Goal: Task Accomplishment & Management: Manage account settings

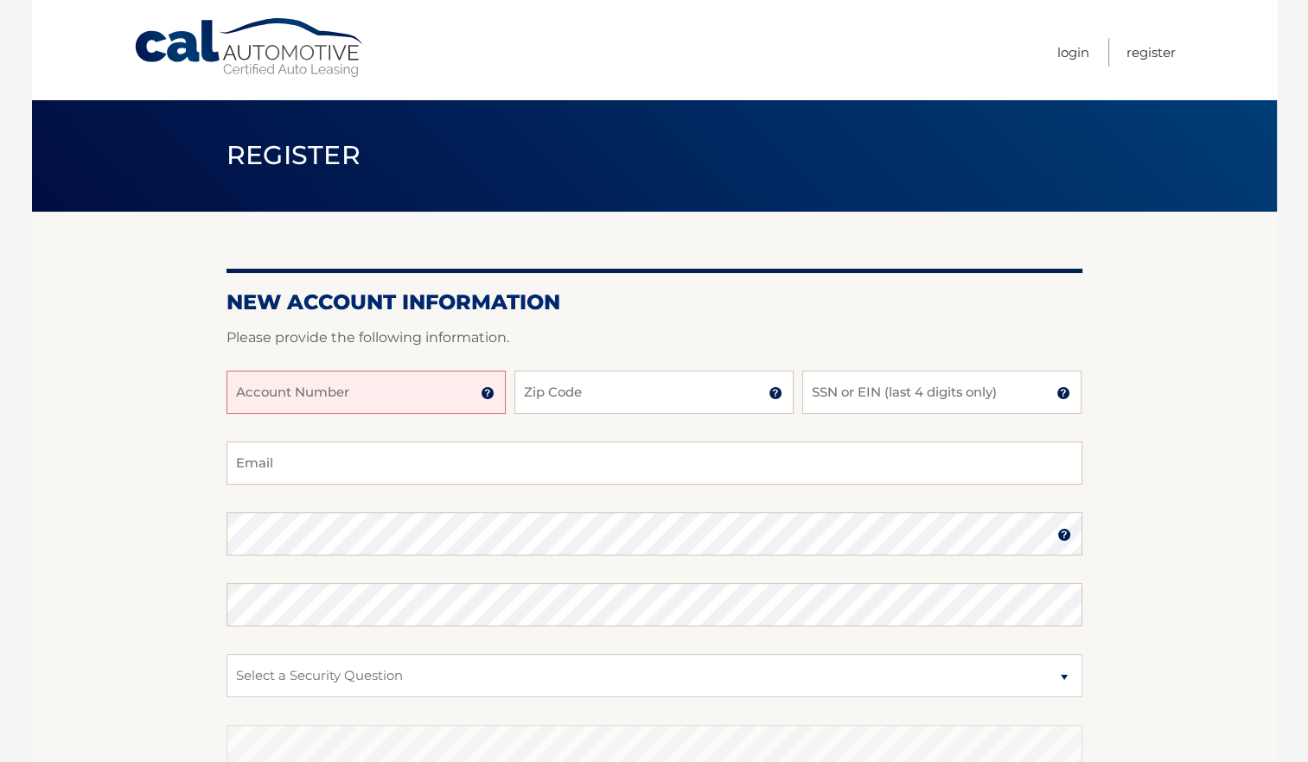
click at [411, 396] on input "Account Number" at bounding box center [365, 392] width 279 height 43
click at [489, 396] on img at bounding box center [488, 393] width 14 height 14
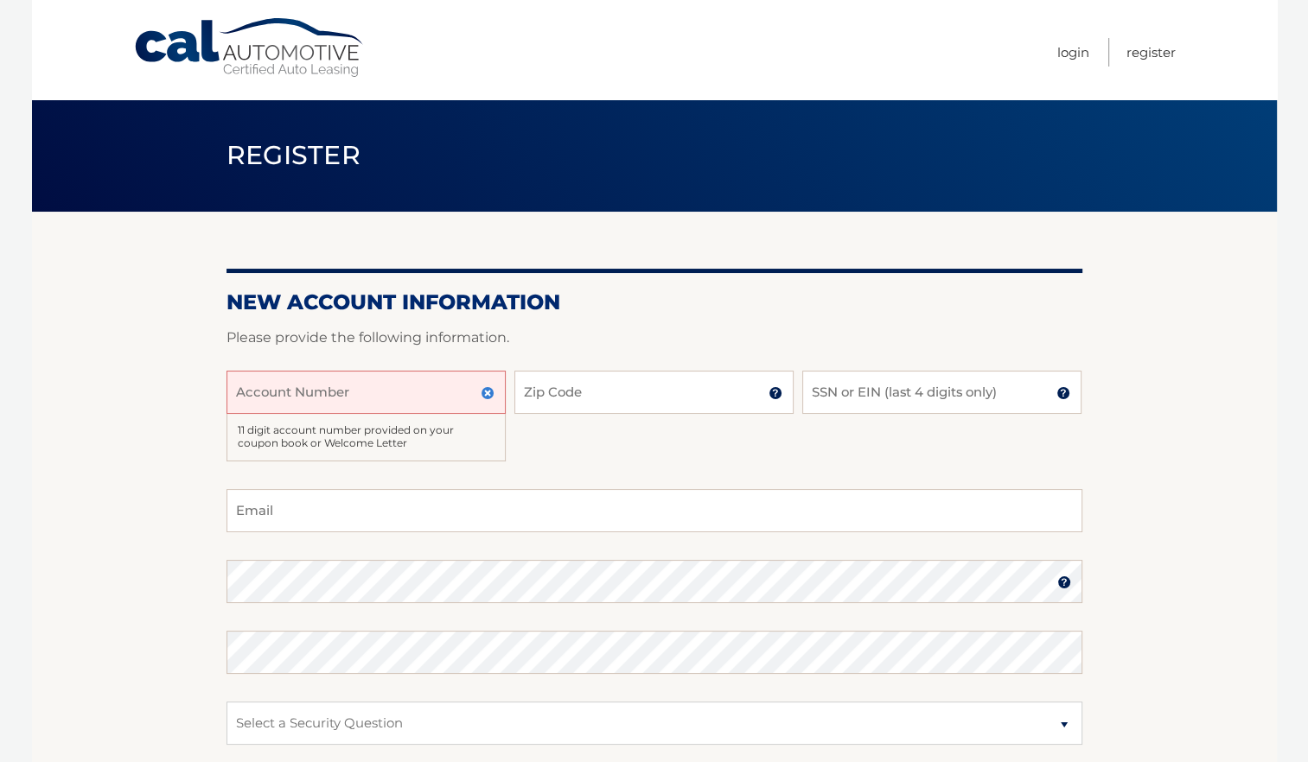
click at [372, 398] on input "Account Number" at bounding box center [365, 392] width 279 height 43
type input "44455"
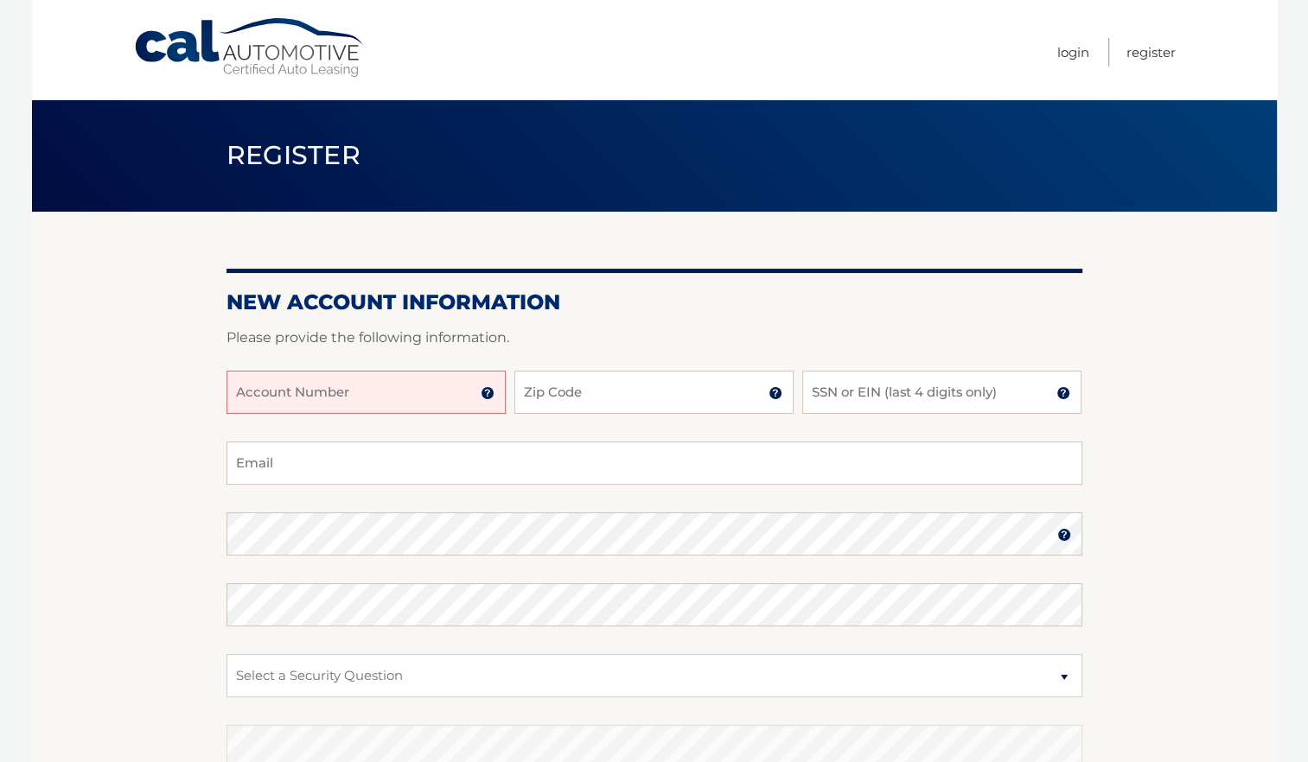
click at [362, 395] on input "Account Number" at bounding box center [365, 392] width 279 height 43
type input "44455979126"
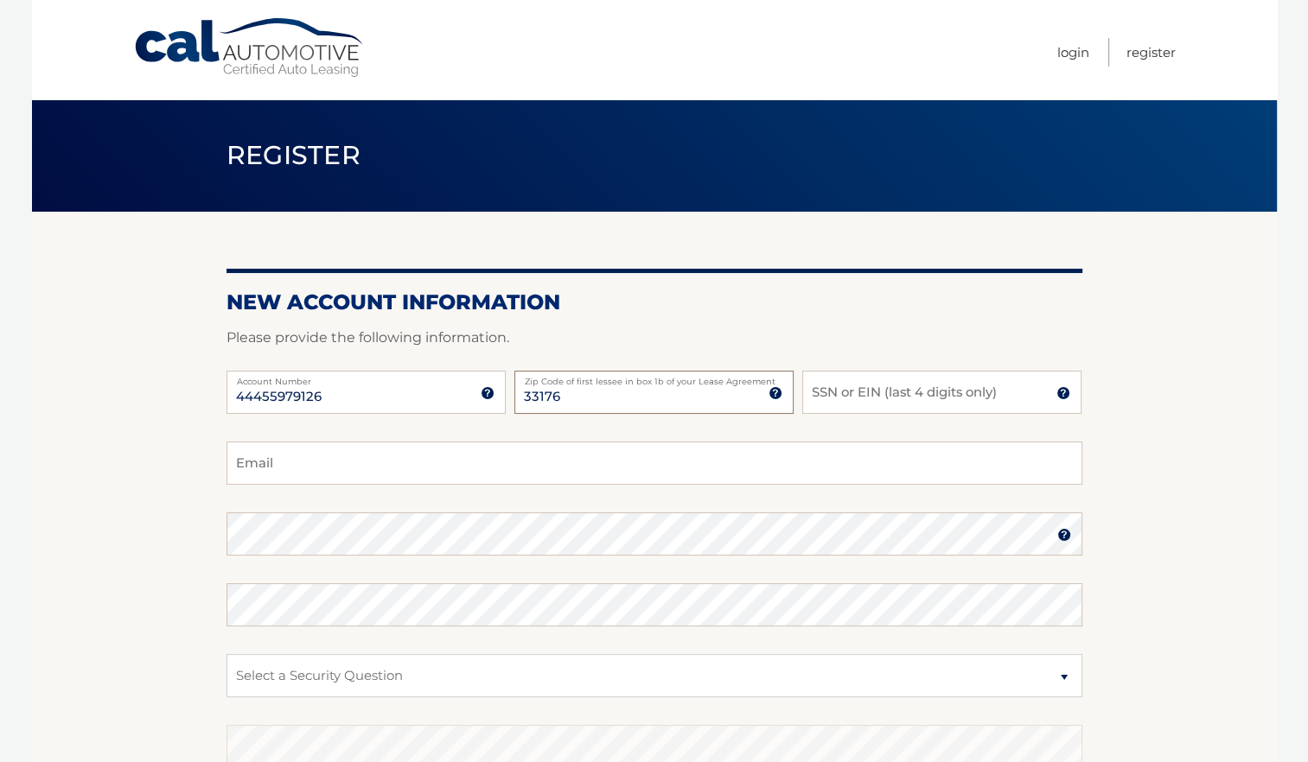
type input "33176"
type input "6942"
click at [284, 462] on input "Email" at bounding box center [654, 463] width 856 height 43
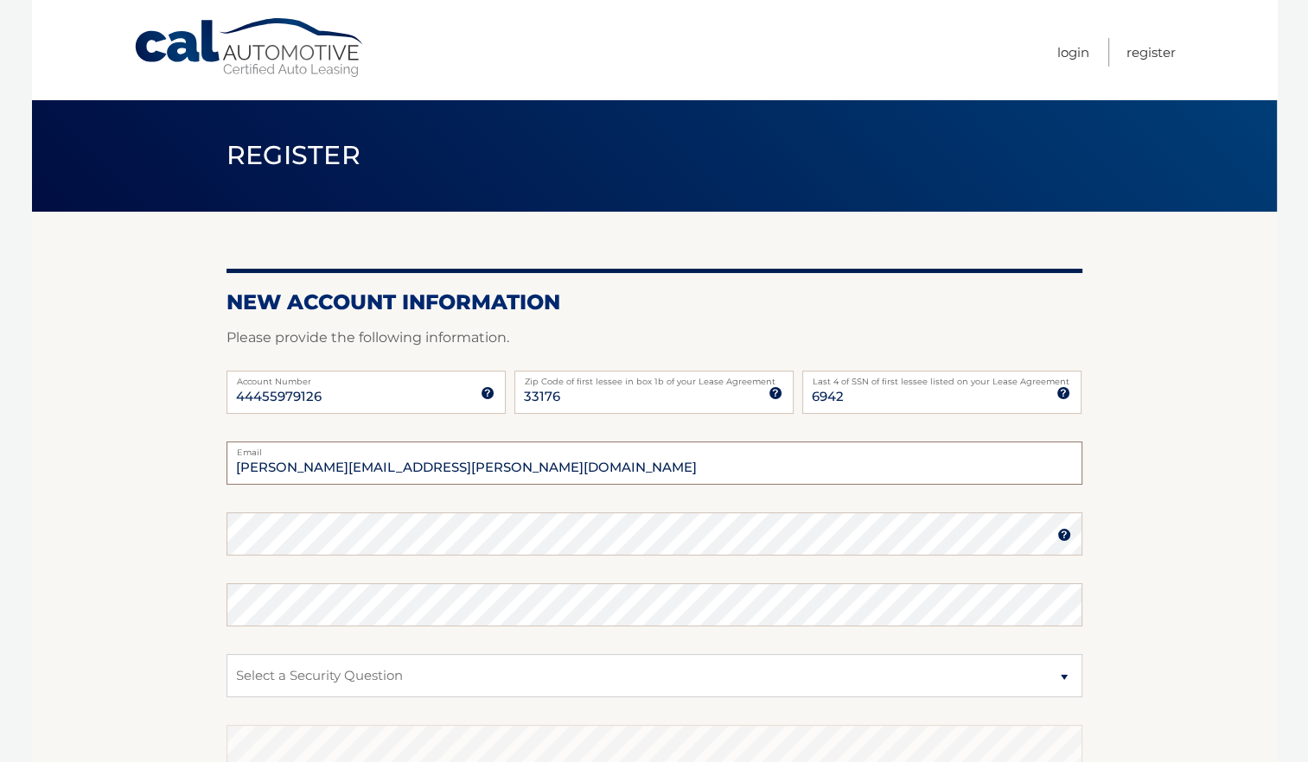
type input "[PERSON_NAME][EMAIL_ADDRESS][PERSON_NAME][DOMAIN_NAME]"
click at [369, 679] on select "Select a Security Question What was the name of your elementary school? What is…" at bounding box center [654, 675] width 856 height 43
select select "1"
click at [226, 654] on select "Select a Security Question What was the name of your elementary school? What is…" at bounding box center [654, 675] width 856 height 43
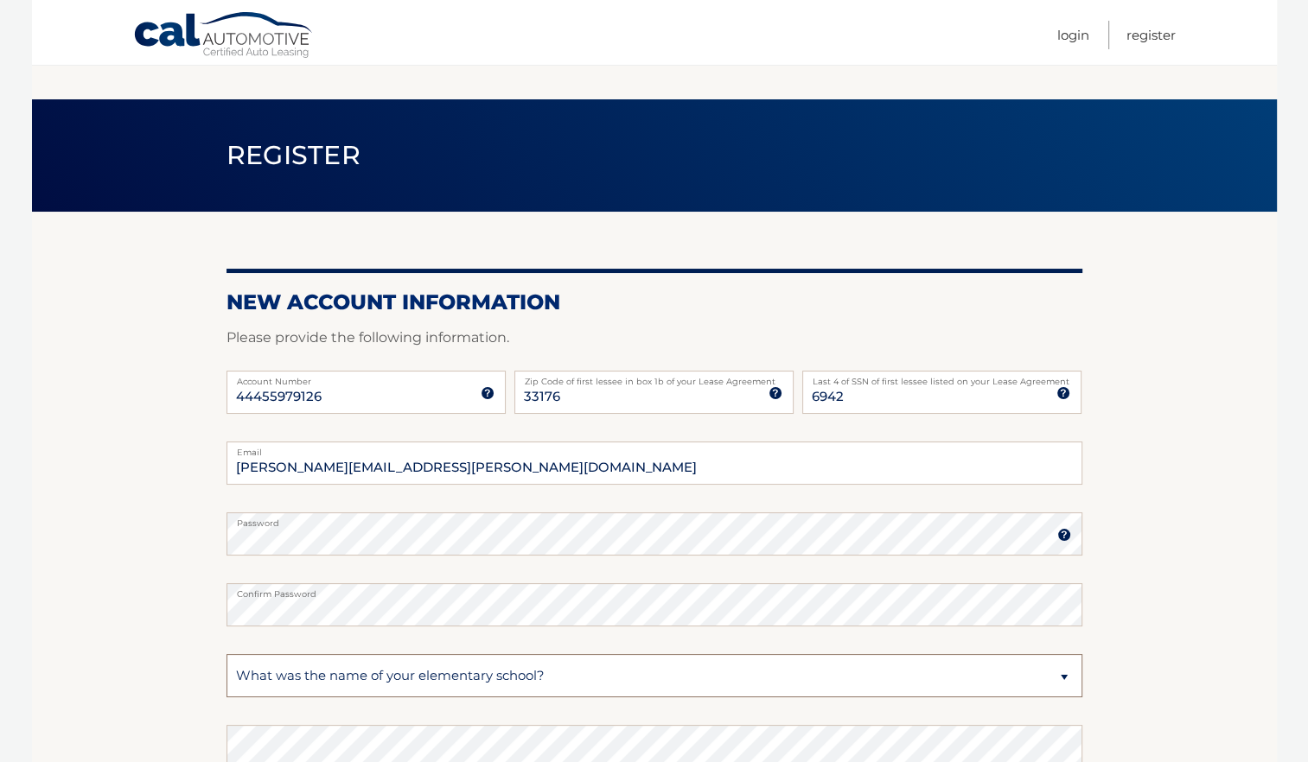
scroll to position [256, 0]
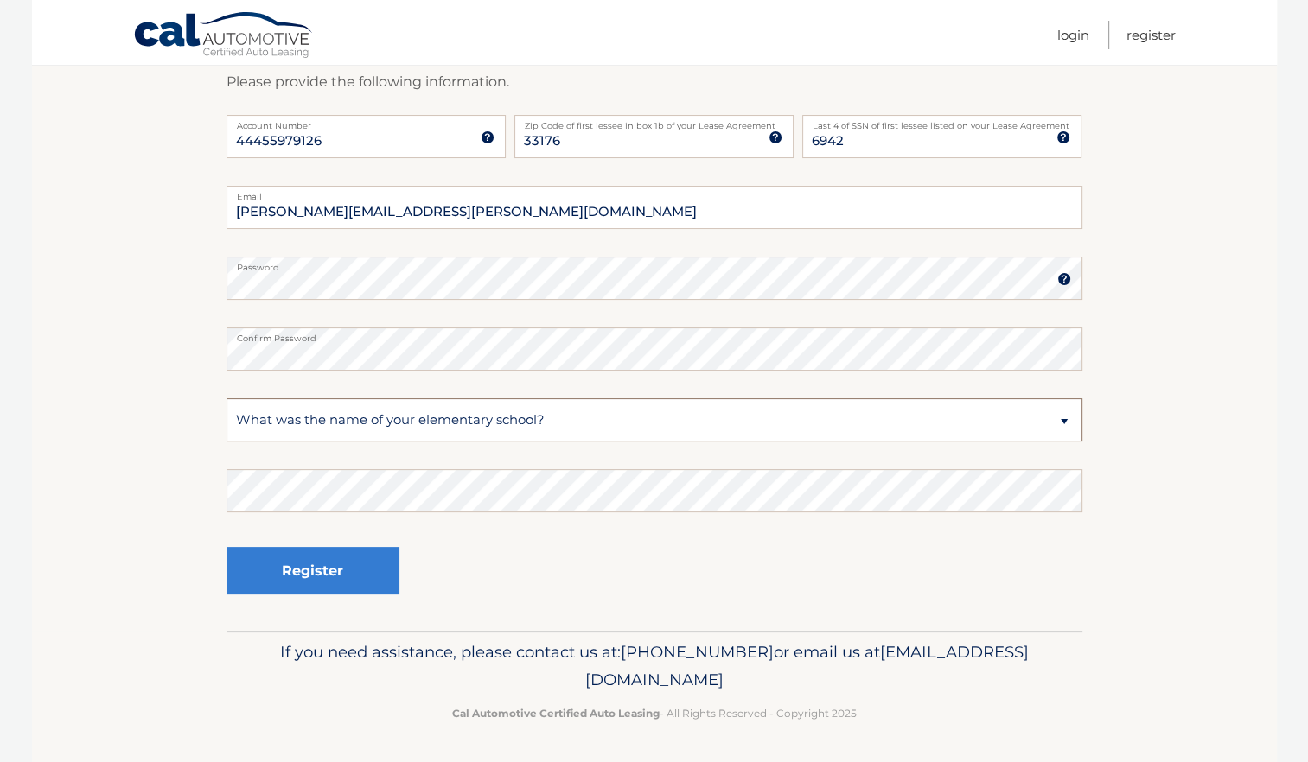
click at [508, 427] on select "Select a Security Question What was the name of your elementary school? What is…" at bounding box center [654, 419] width 856 height 43
click at [132, 530] on section "New Account Information Please provide the following information. 44455979126 A…" at bounding box center [654, 293] width 1245 height 675
click at [344, 572] on button "Register" at bounding box center [312, 571] width 173 height 48
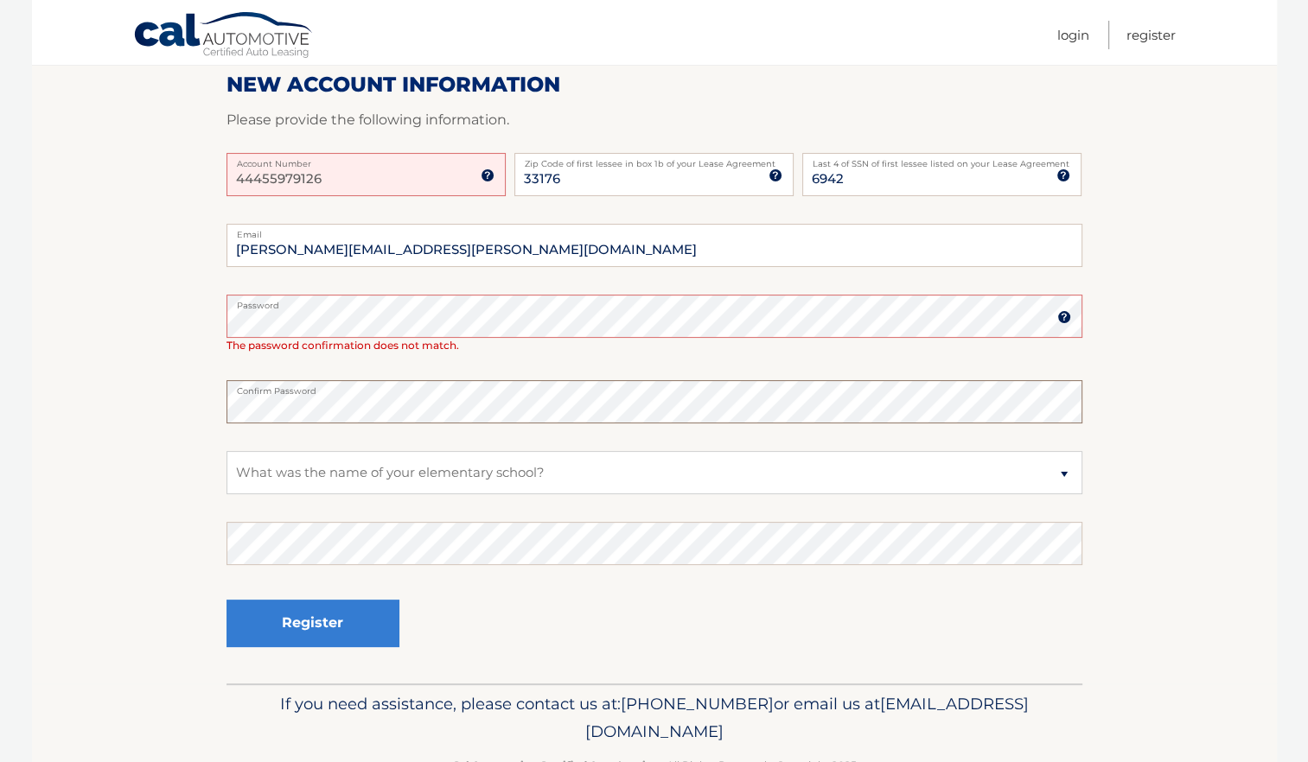
scroll to position [285, 0]
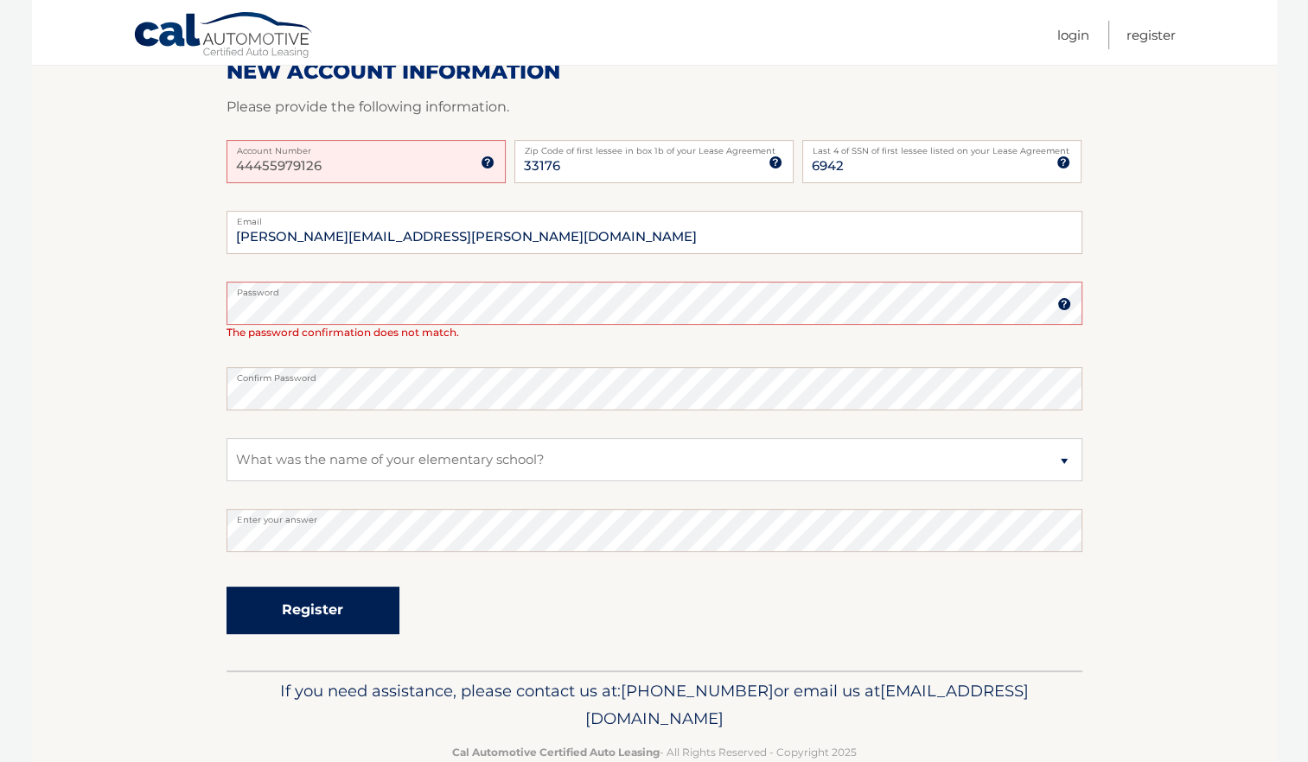
click at [354, 621] on button "Register" at bounding box center [312, 611] width 173 height 48
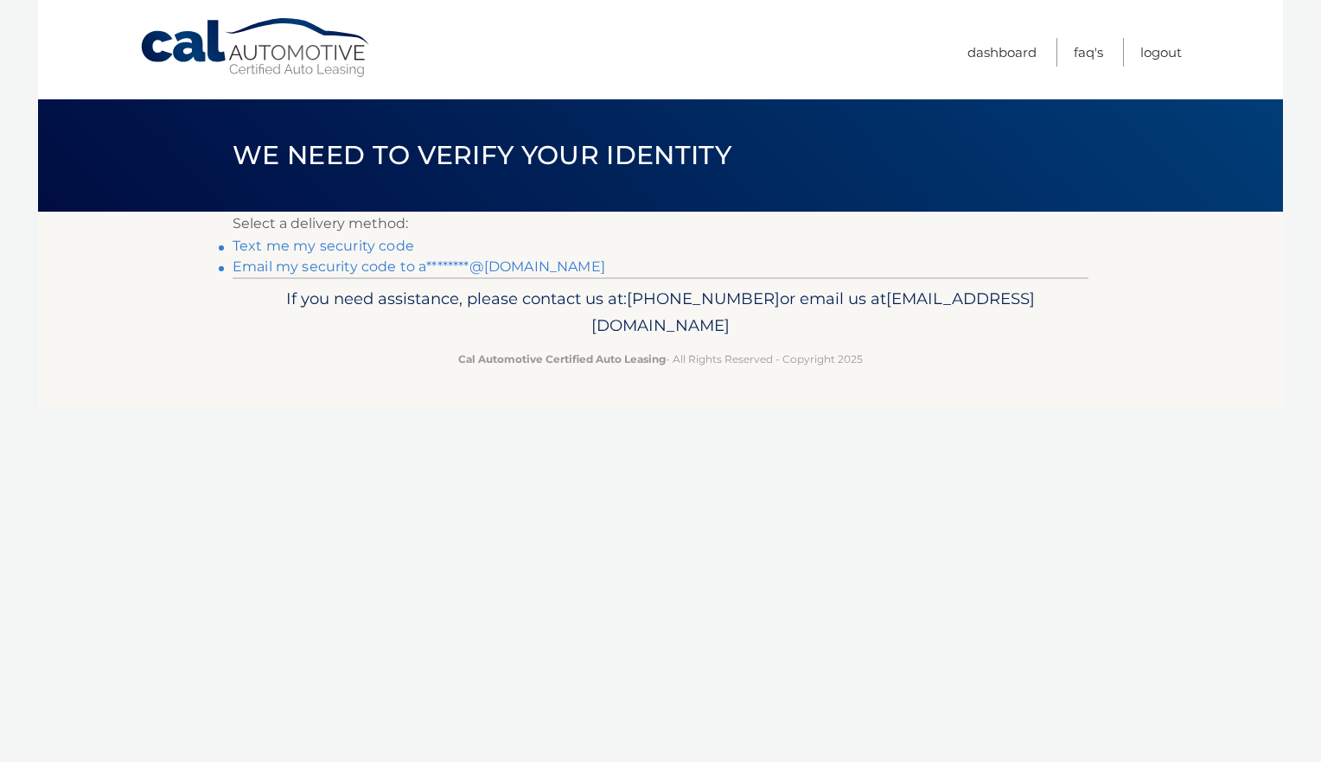
click at [392, 244] on link "Text me my security code" at bounding box center [324, 246] width 182 height 16
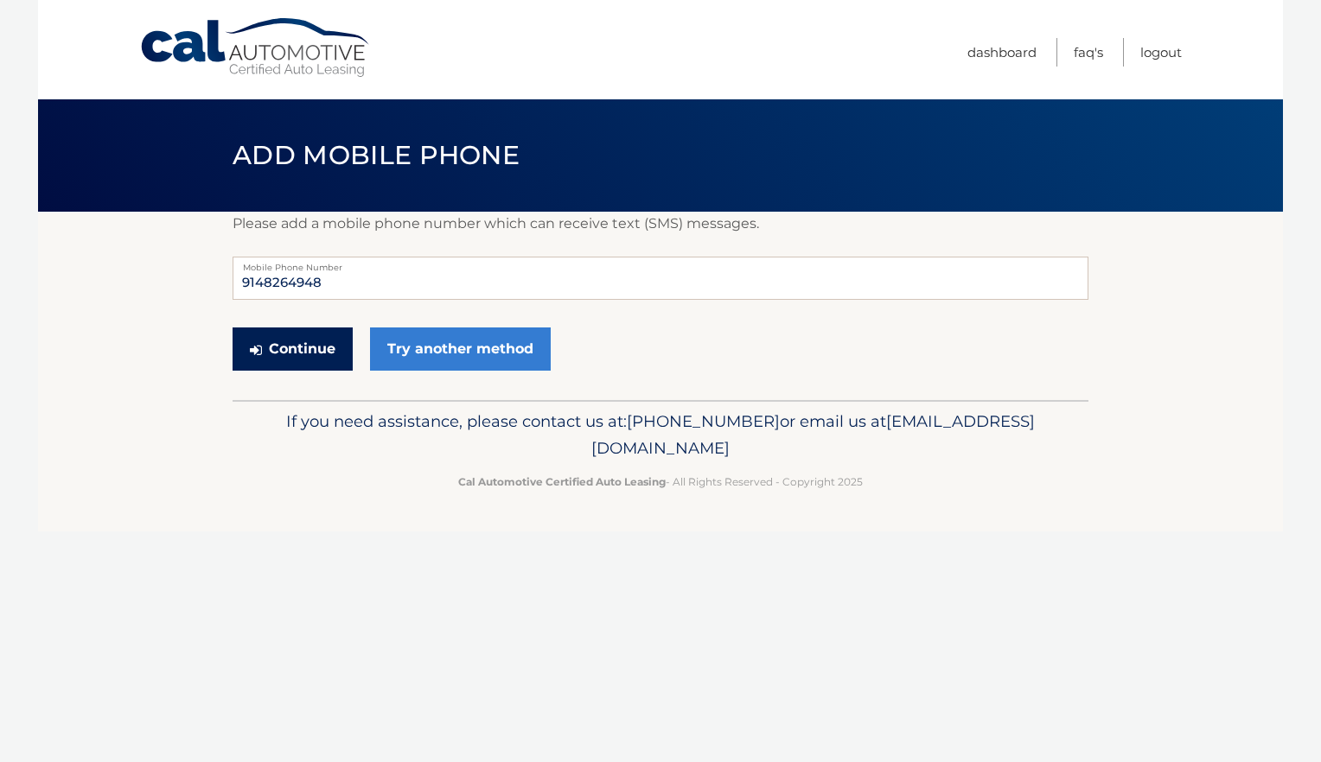
click at [315, 346] on button "Continue" at bounding box center [293, 349] width 120 height 43
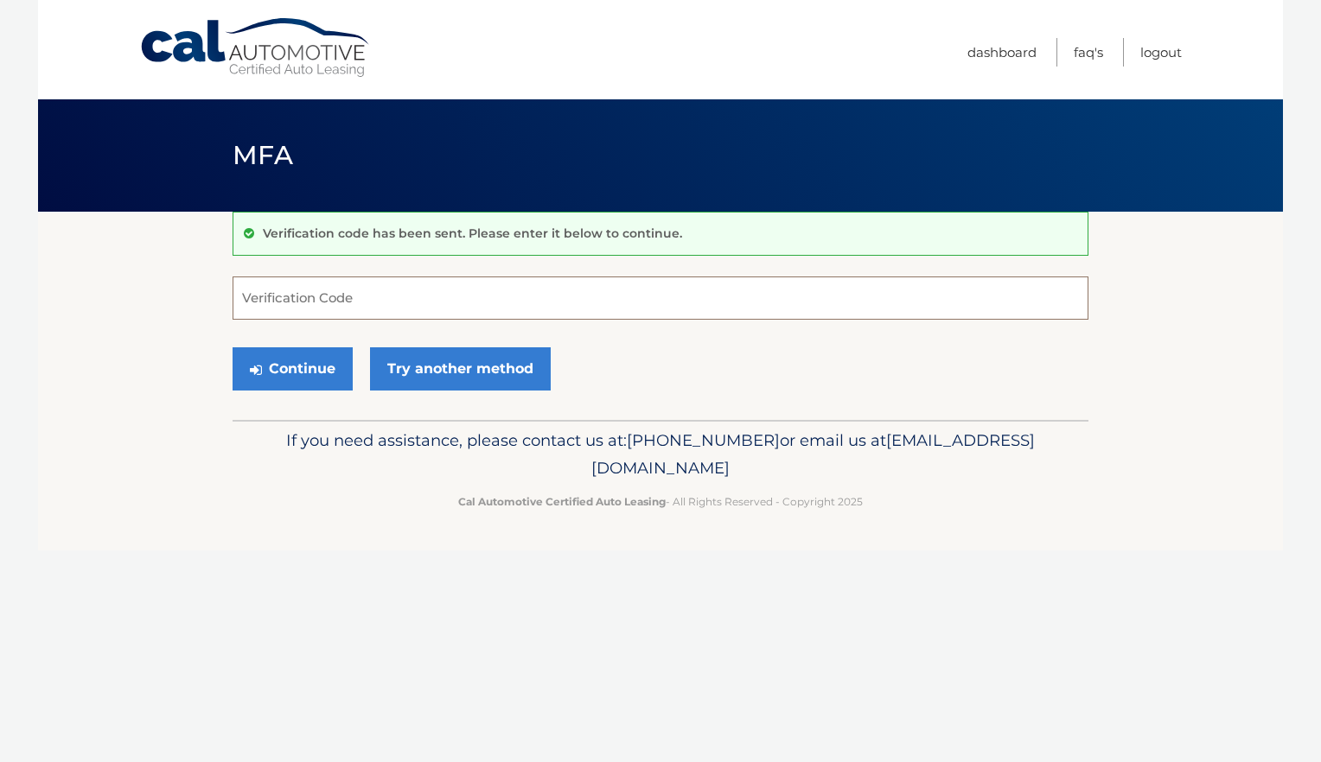
click at [271, 303] on input "Verification Code" at bounding box center [661, 298] width 856 height 43
type input "836649"
click at [288, 380] on button "Continue" at bounding box center [293, 368] width 120 height 43
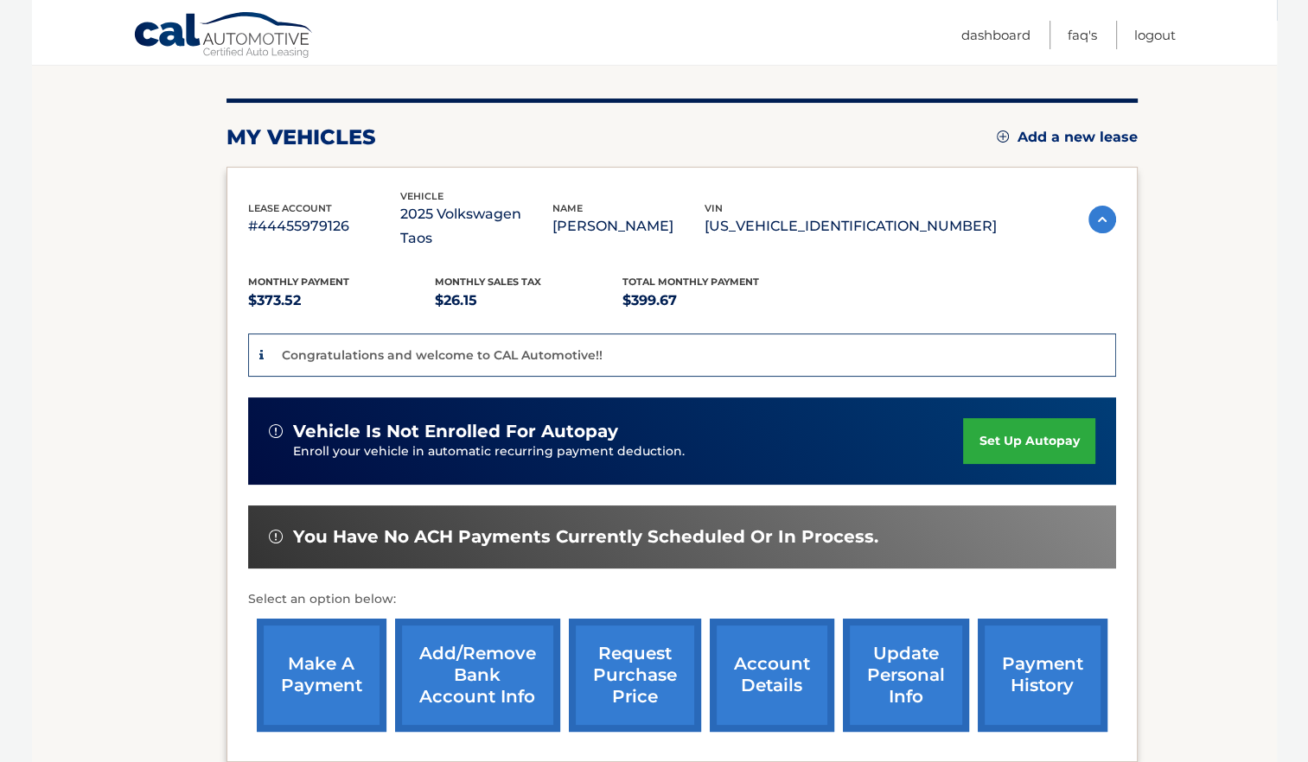
scroll to position [195, 0]
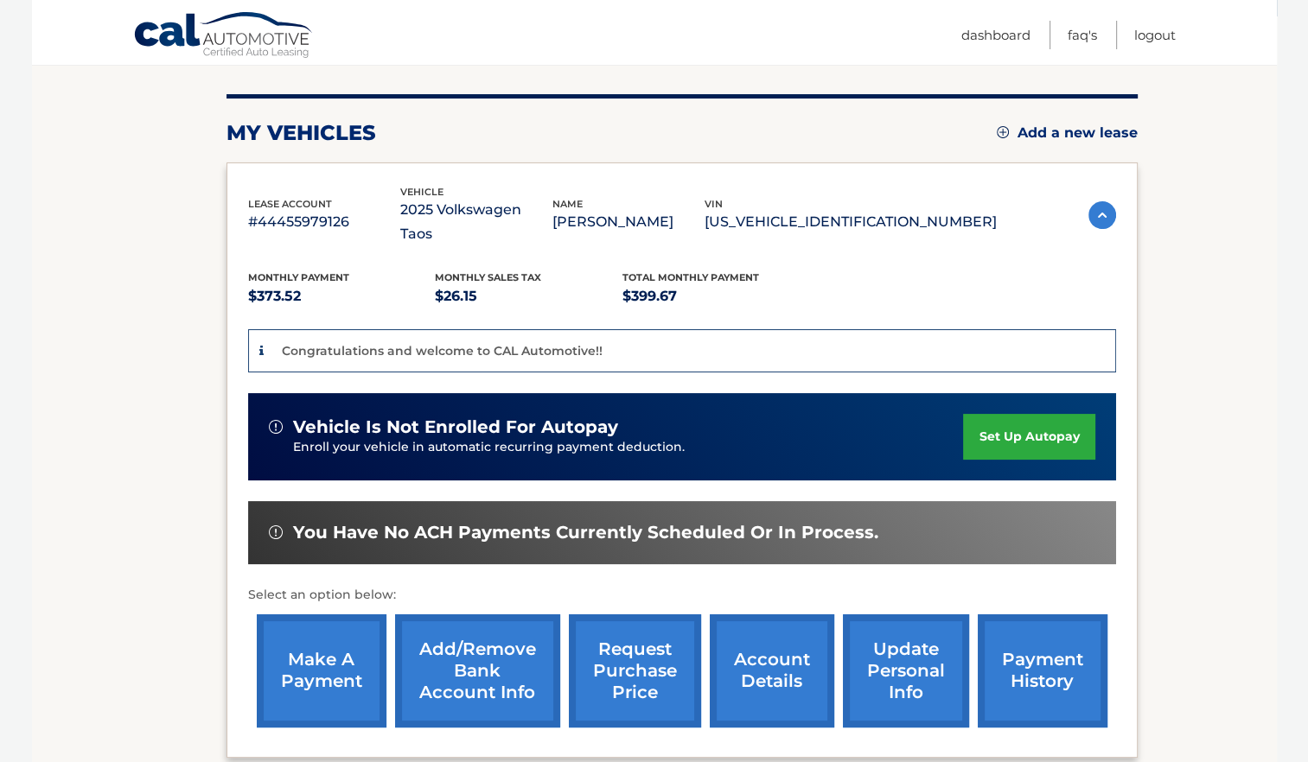
click at [1043, 414] on link "set up autopay" at bounding box center [1028, 437] width 131 height 46
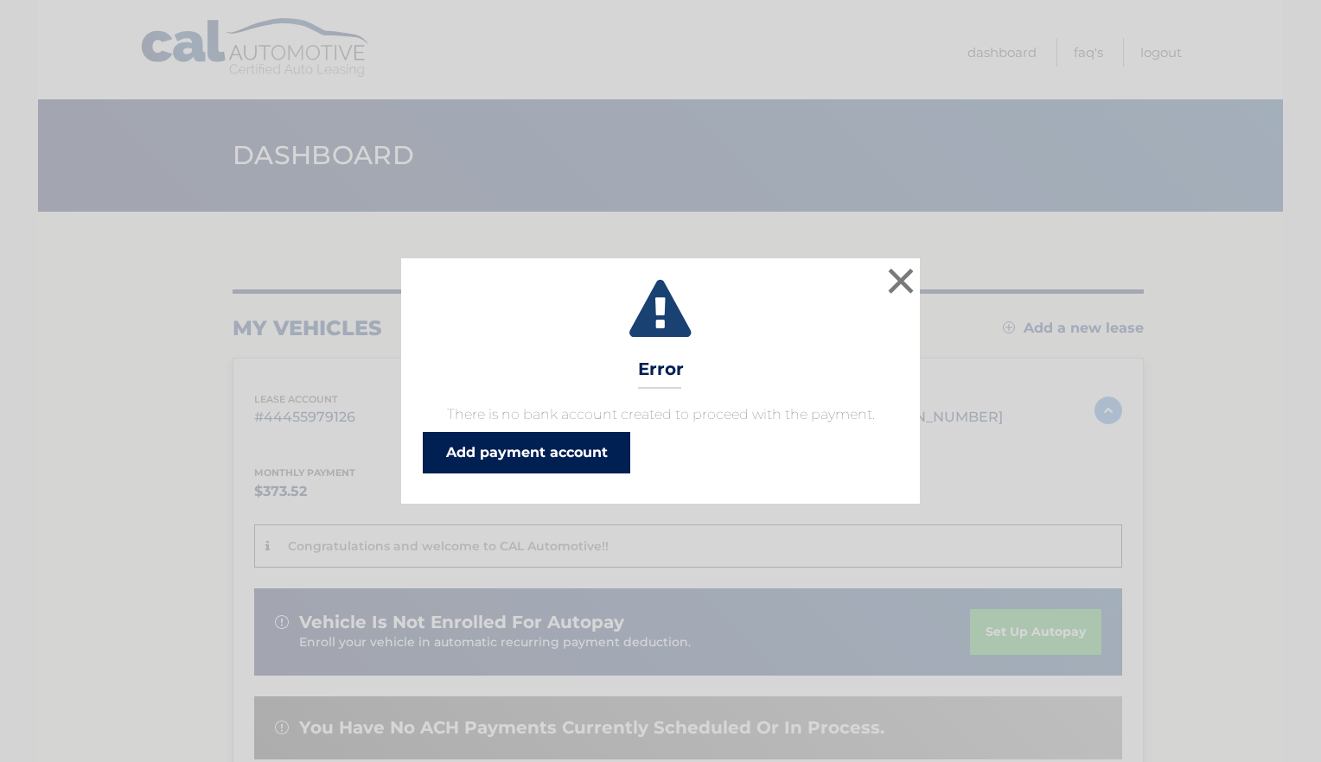
click at [591, 451] on link "Add payment account" at bounding box center [526, 452] width 207 height 41
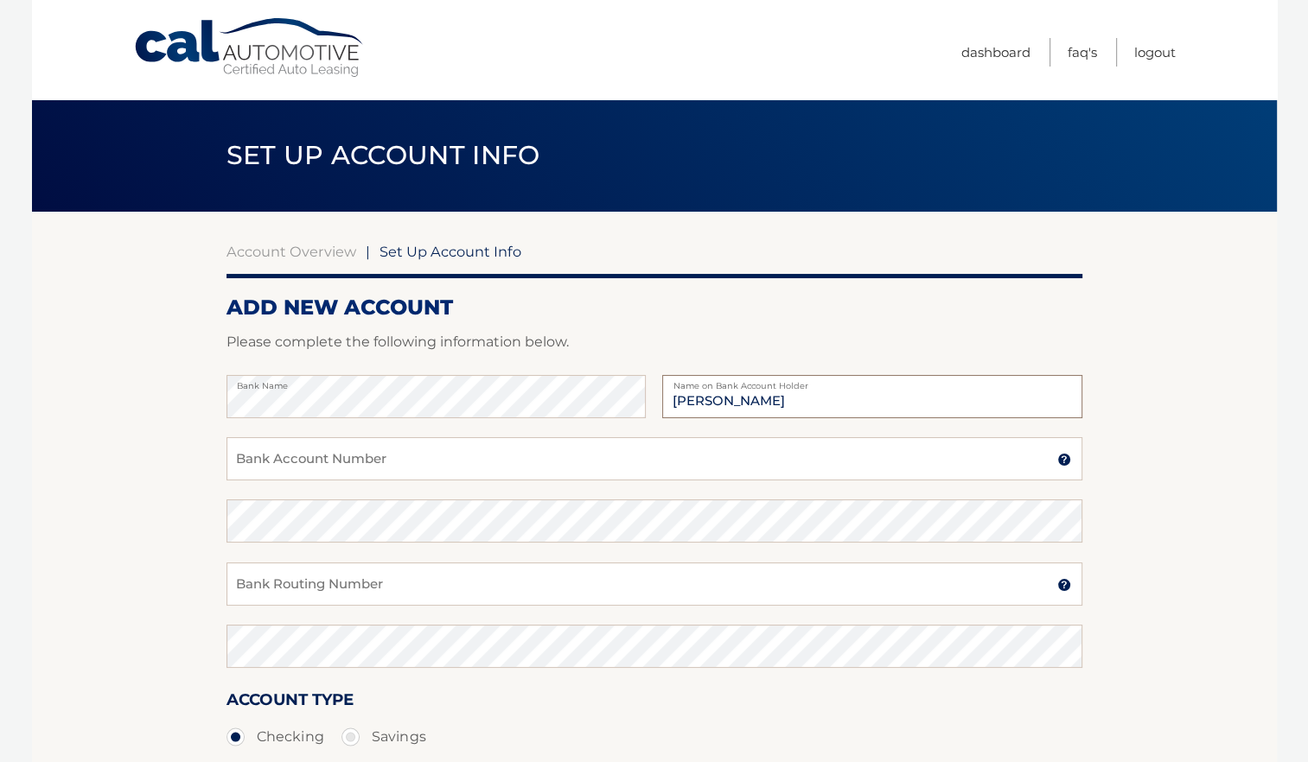
type input "[PERSON_NAME]"
click at [351, 467] on input "Bank Account Number" at bounding box center [654, 458] width 856 height 43
type input "000000230966172"
click at [303, 586] on input "Bank Routing Number" at bounding box center [654, 584] width 856 height 43
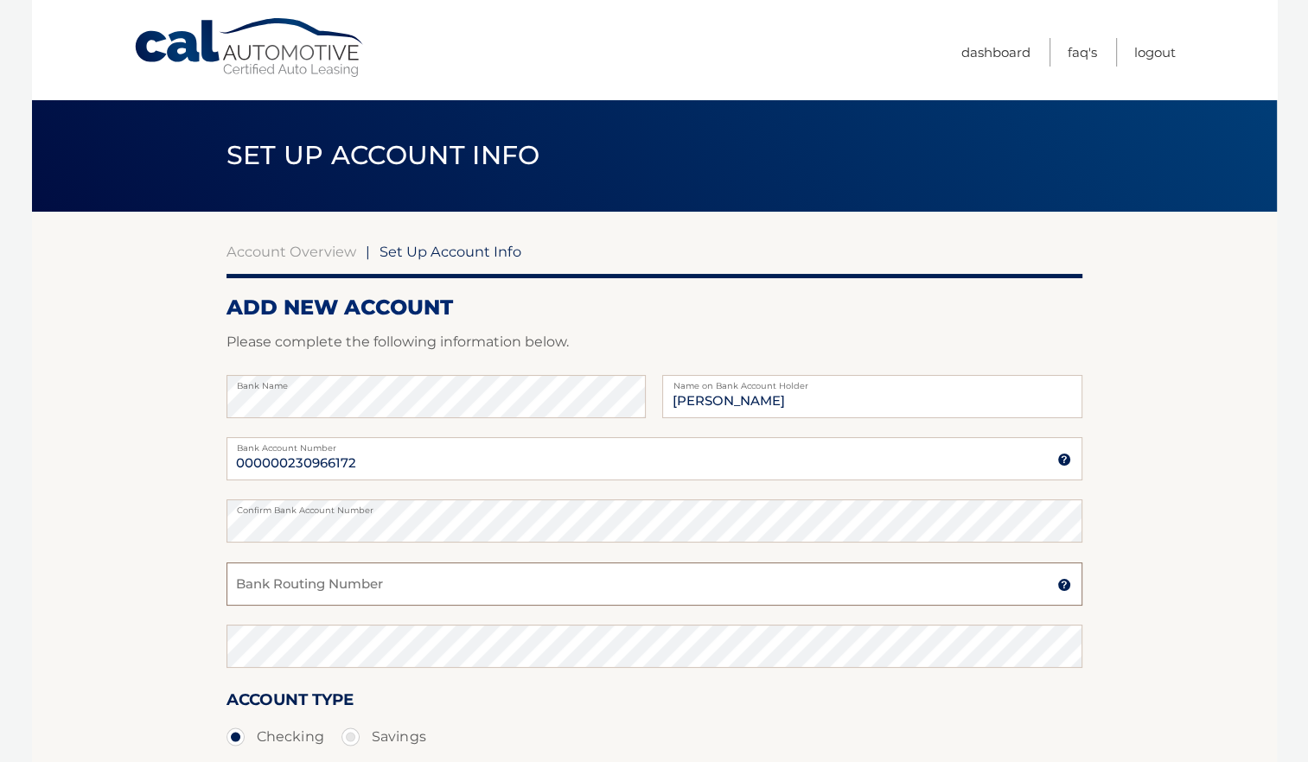
click at [335, 585] on input "Bank Routing Number" at bounding box center [654, 584] width 856 height 43
paste input "021000021"
type input "021000021"
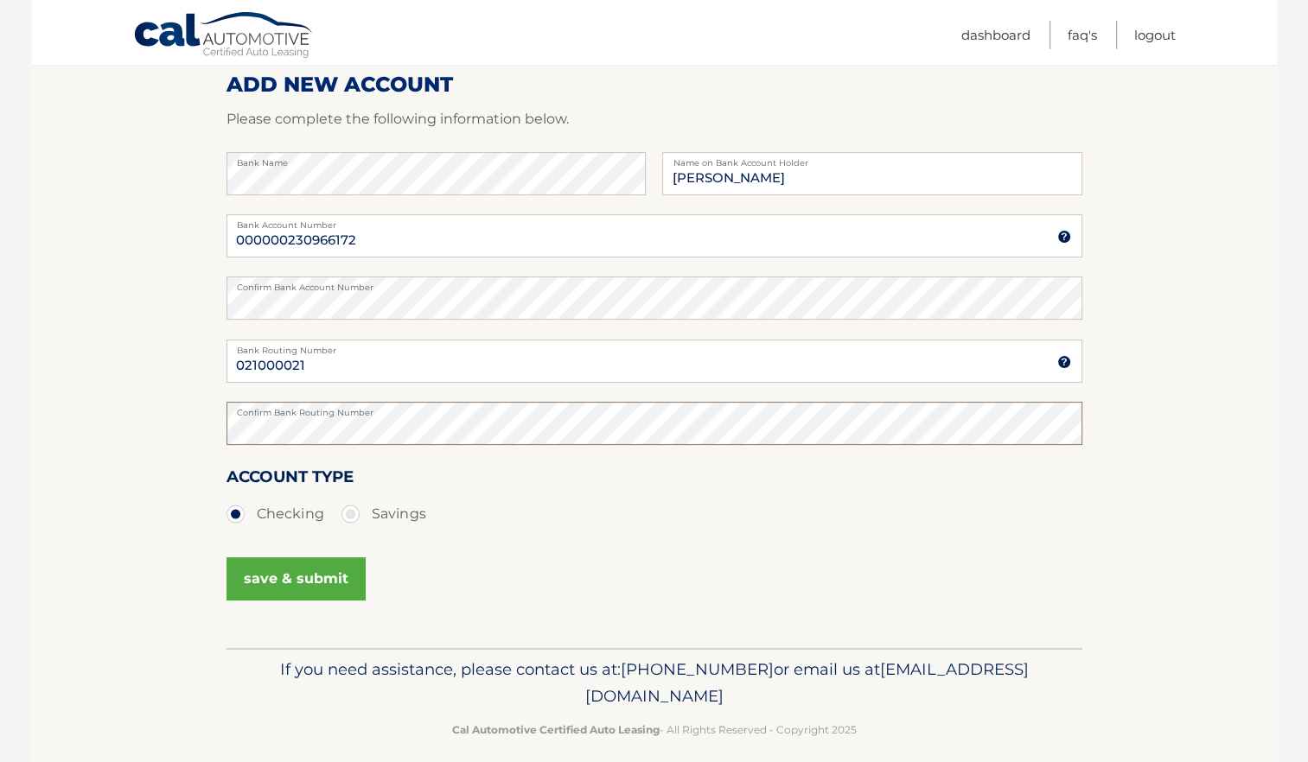
scroll to position [239, 0]
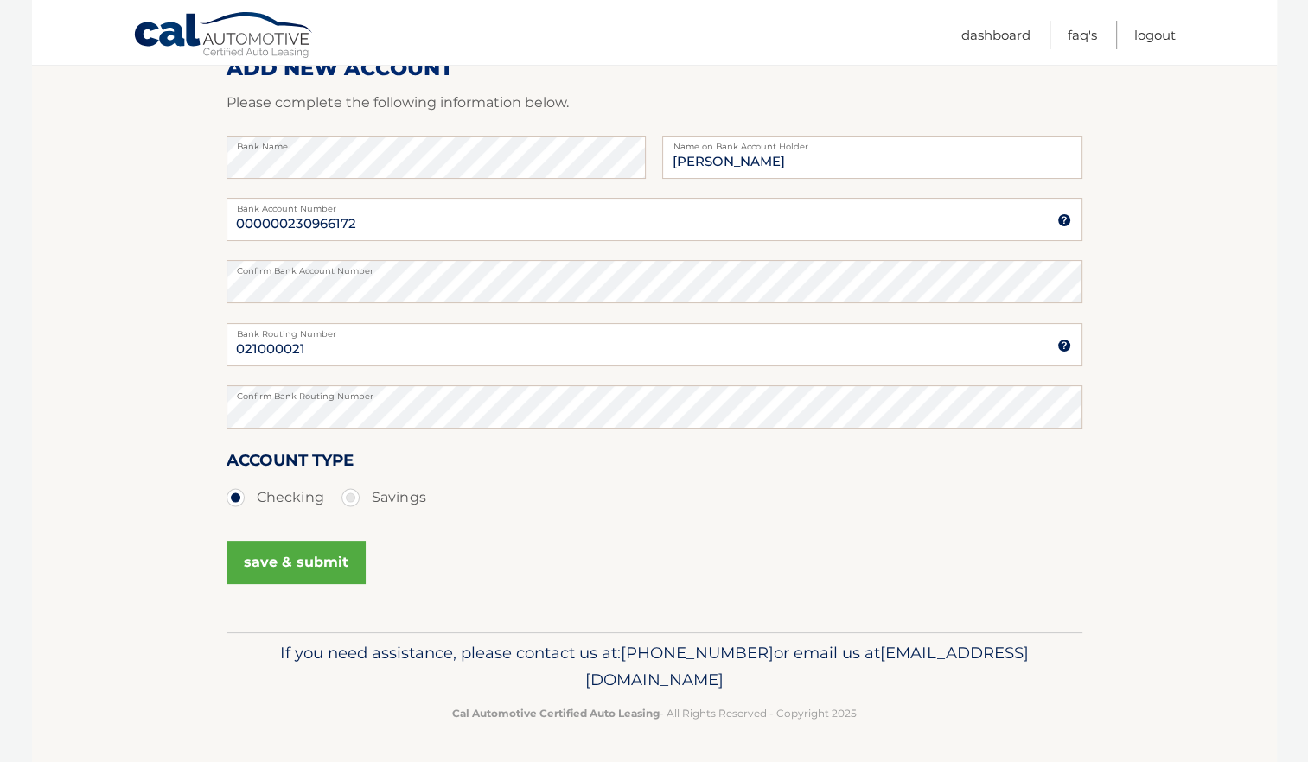
click at [287, 559] on button "save & submit" at bounding box center [295, 562] width 139 height 43
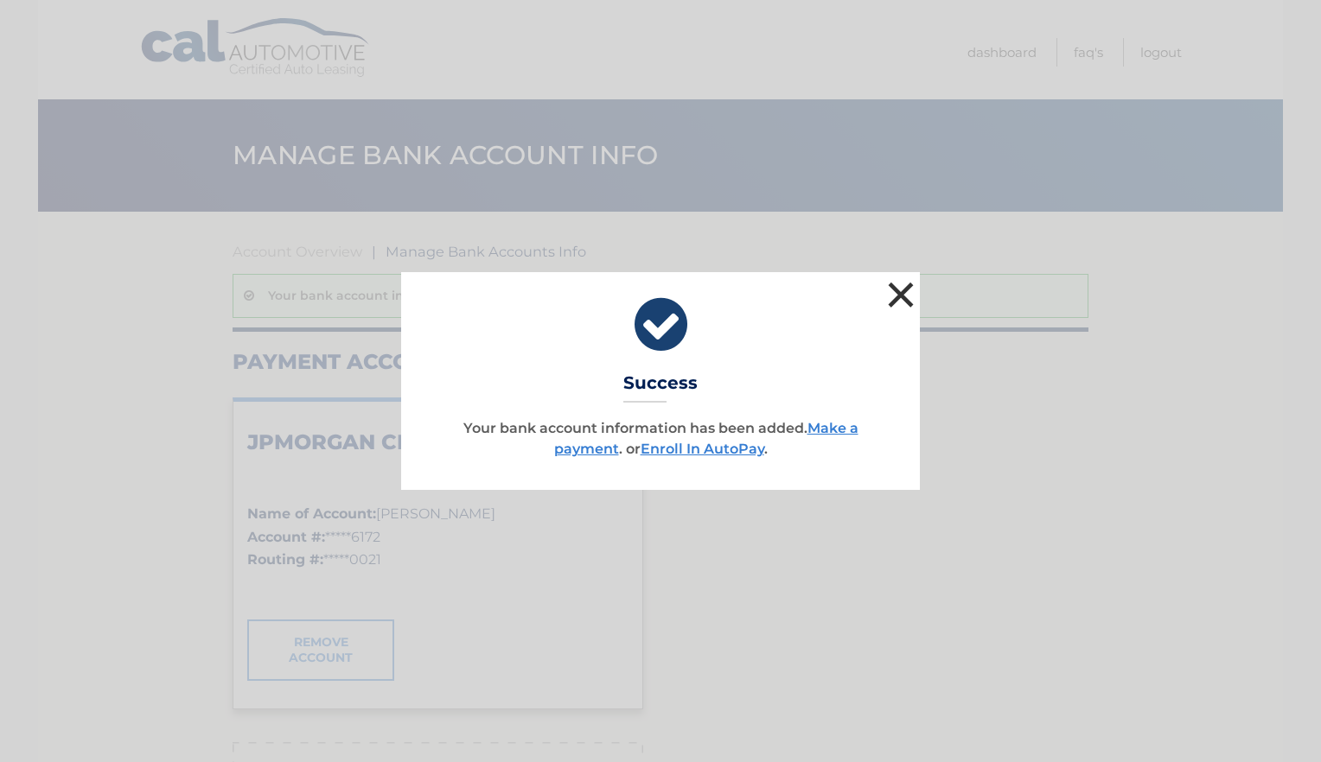
click at [902, 296] on button "×" at bounding box center [900, 294] width 35 height 35
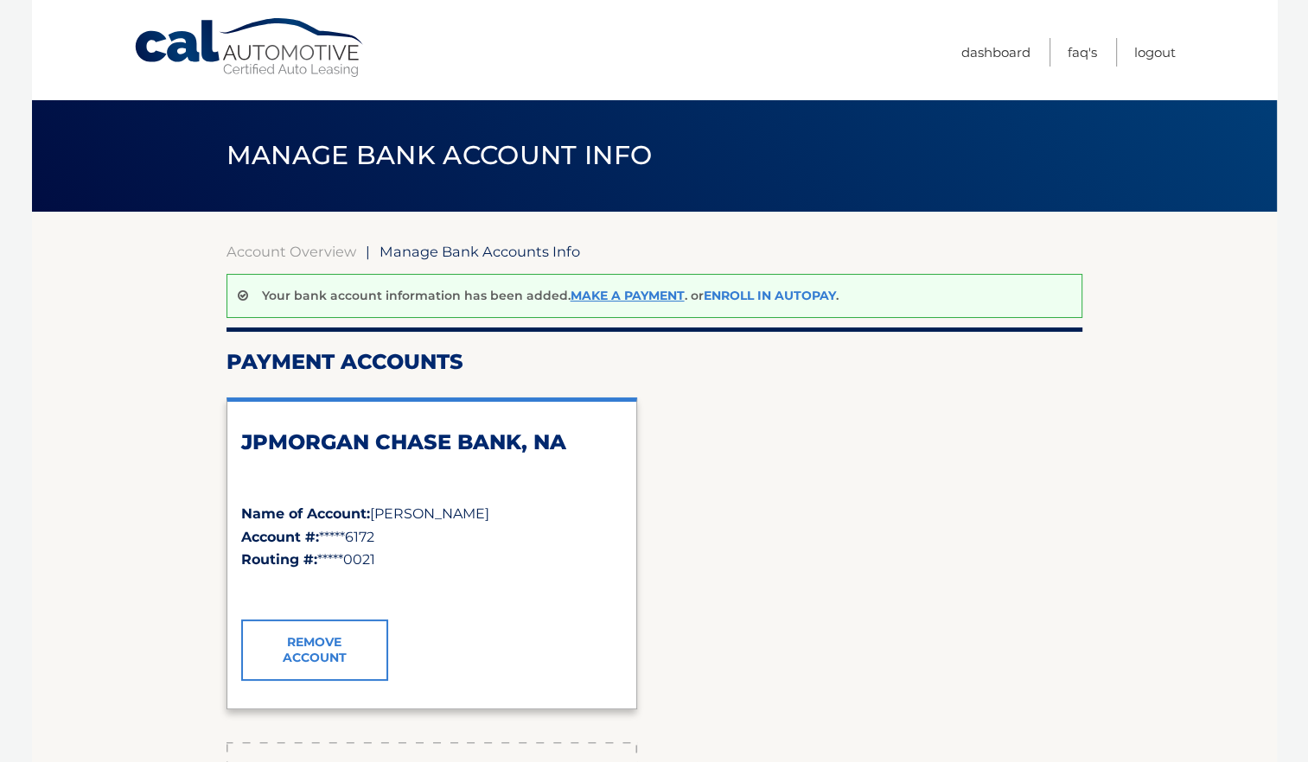
click at [746, 290] on link "Enroll In AutoPay" at bounding box center [770, 296] width 132 height 16
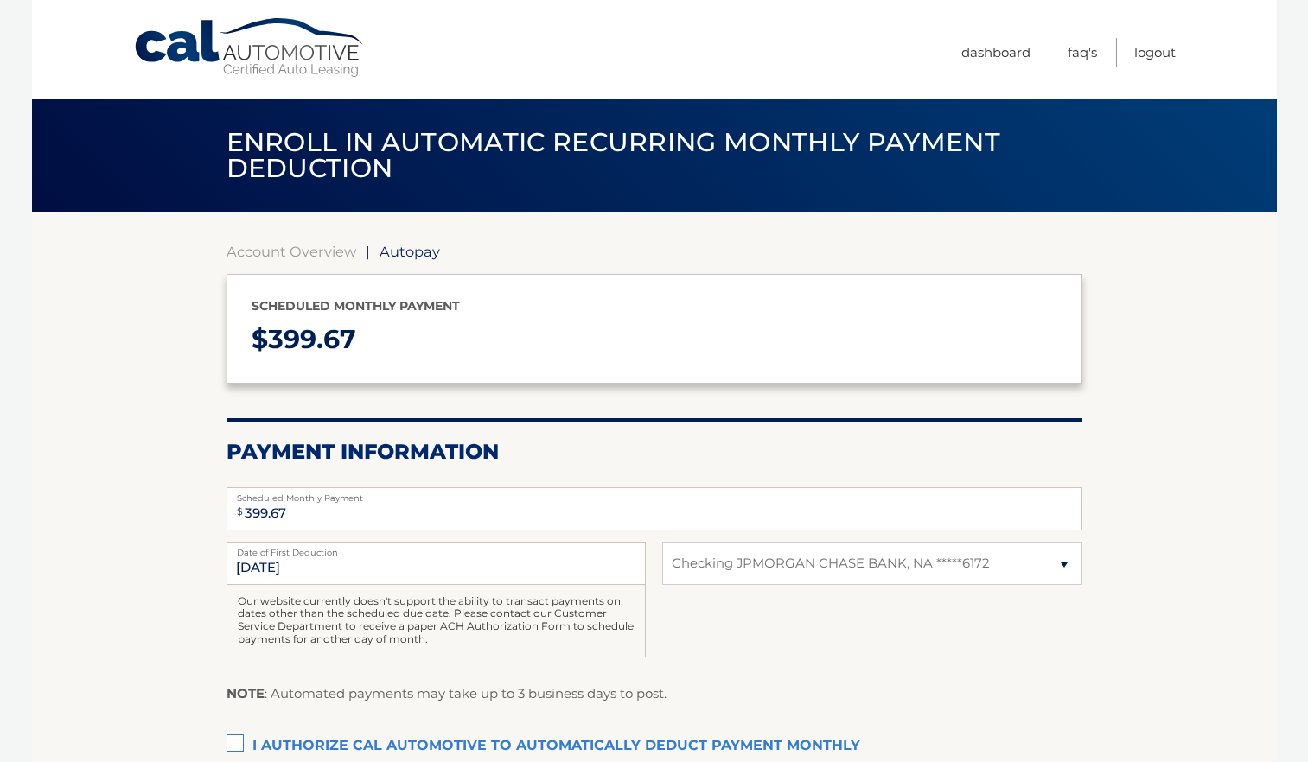
select select "M2I3Nzg2YTgtYzFjYy00ZTFlLWE0Y2QtYTIyNDdkMjI5ZmMx"
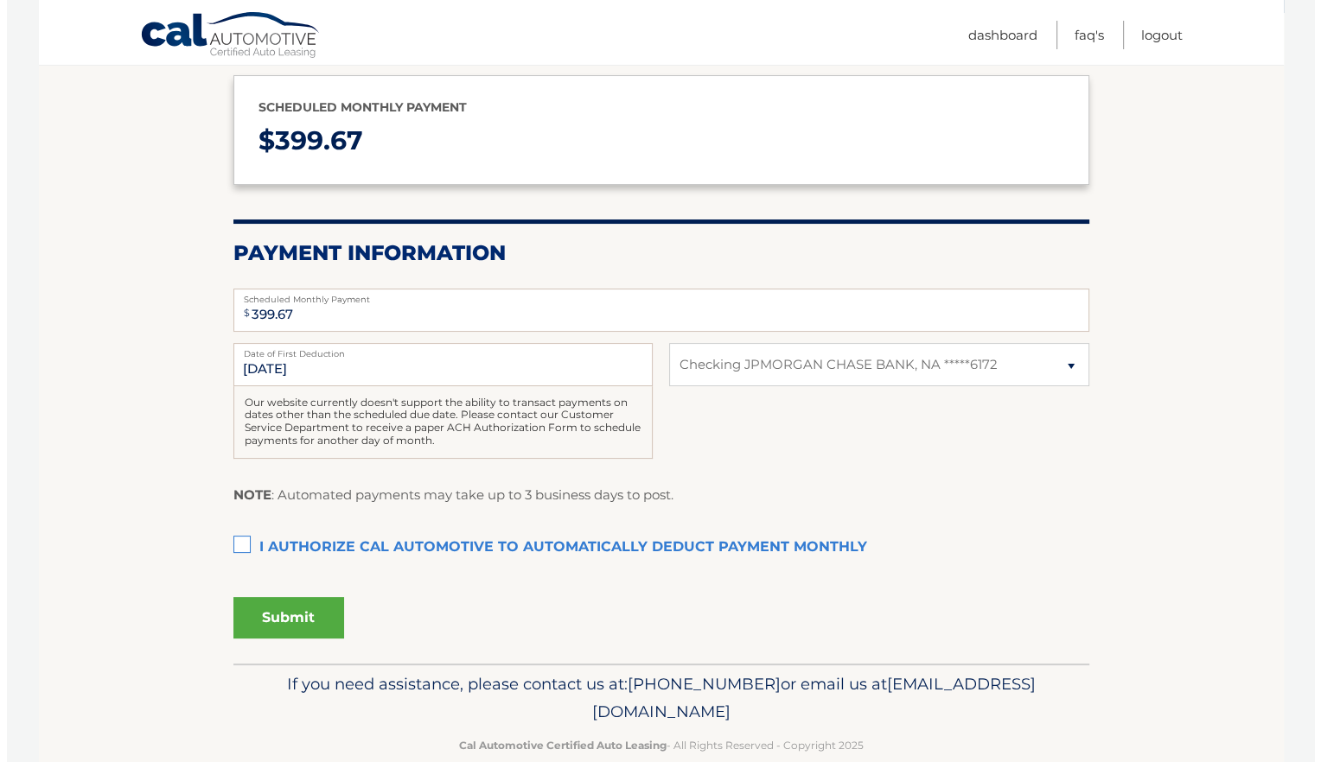
scroll to position [230, 0]
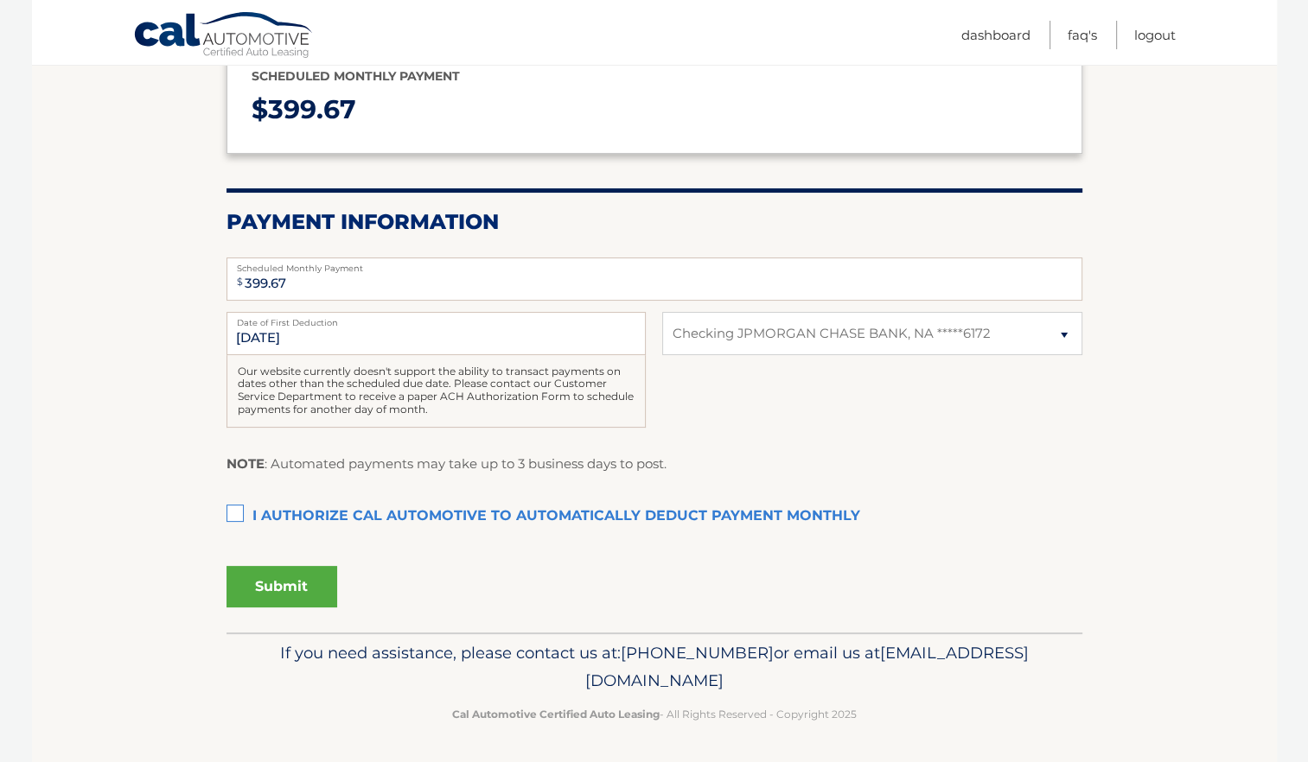
click at [232, 514] on label "I authorize cal automotive to automatically deduct payment monthly This checkbo…" at bounding box center [654, 517] width 856 height 35
click at [0, 0] on input "I authorize cal automotive to automatically deduct payment monthly This checkbo…" at bounding box center [0, 0] width 0 height 0
click at [303, 589] on button "Submit" at bounding box center [281, 586] width 111 height 41
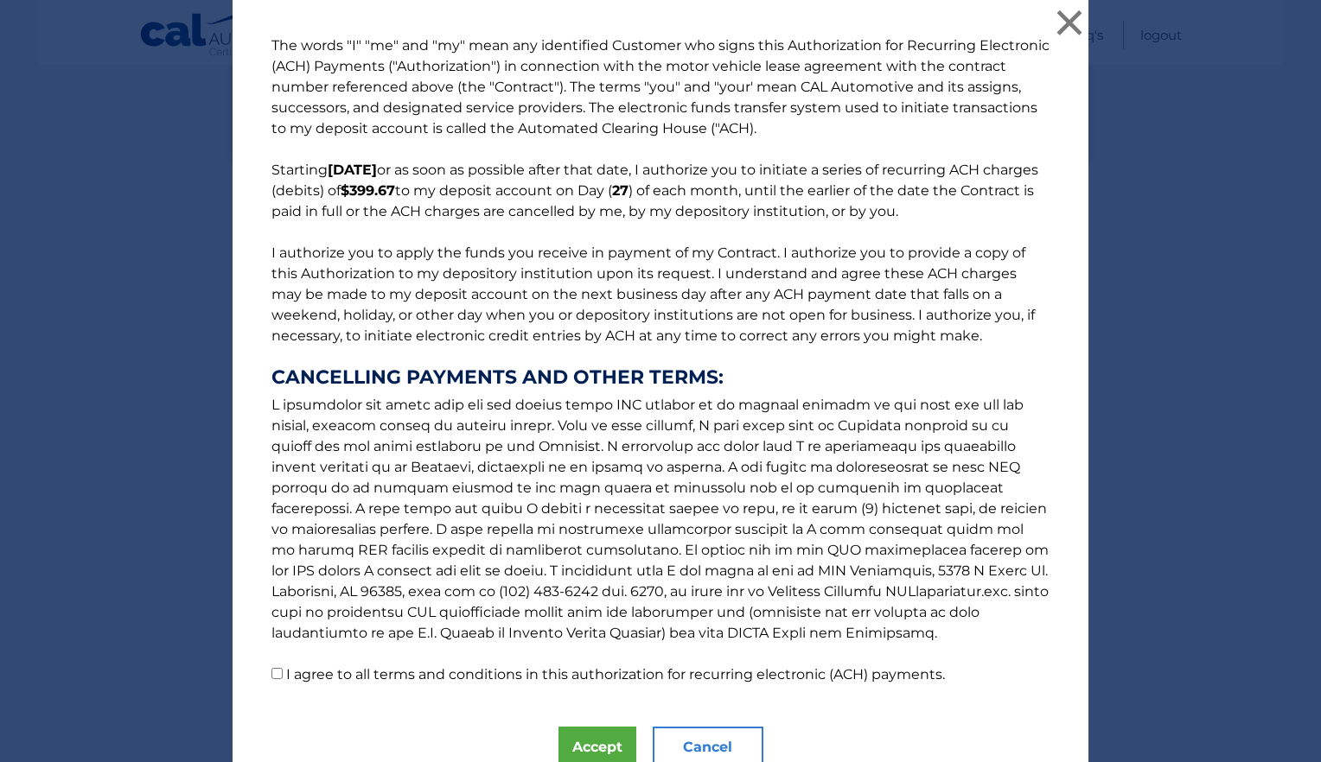
scroll to position [75, 0]
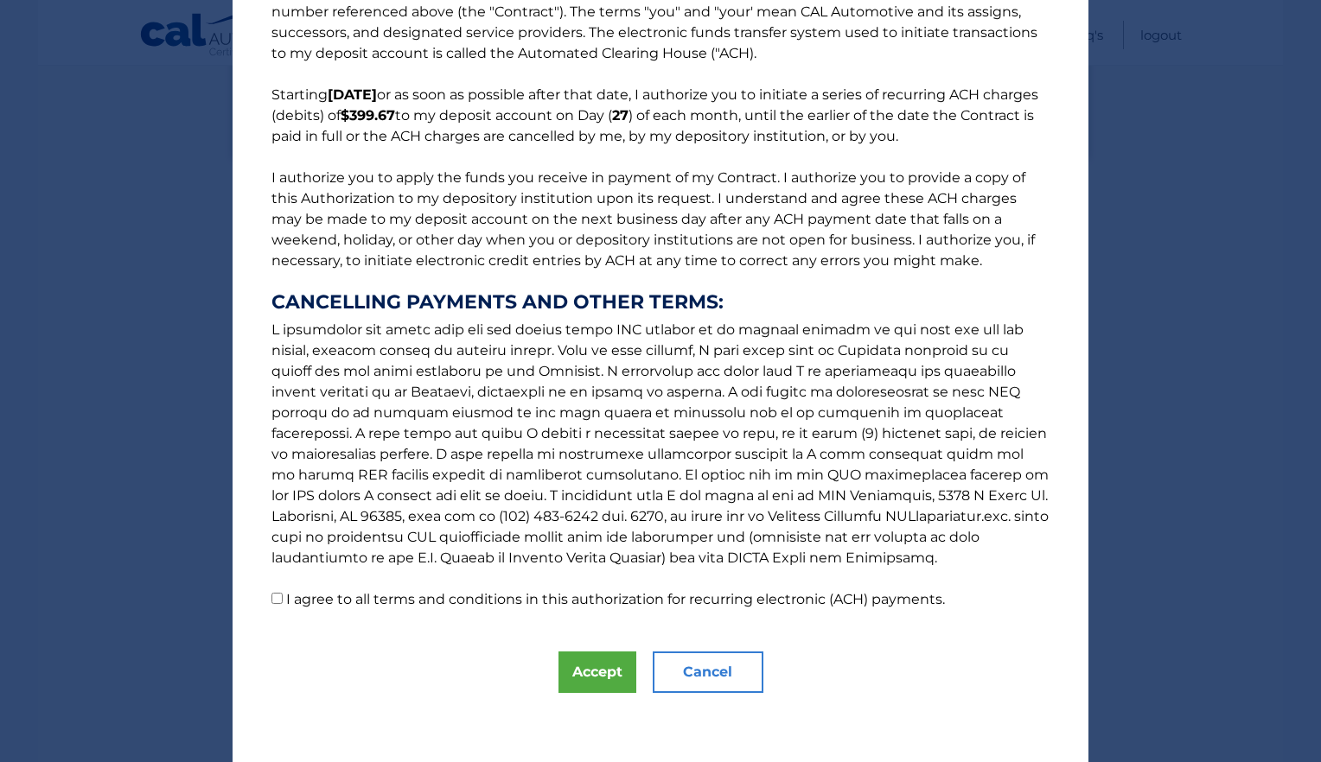
click at [271, 603] on input "I agree to all terms and conditions in this authorization for recurring electro…" at bounding box center [276, 598] width 11 height 11
checkbox input "true"
click at [594, 676] on button "Accept" at bounding box center [597, 672] width 78 height 41
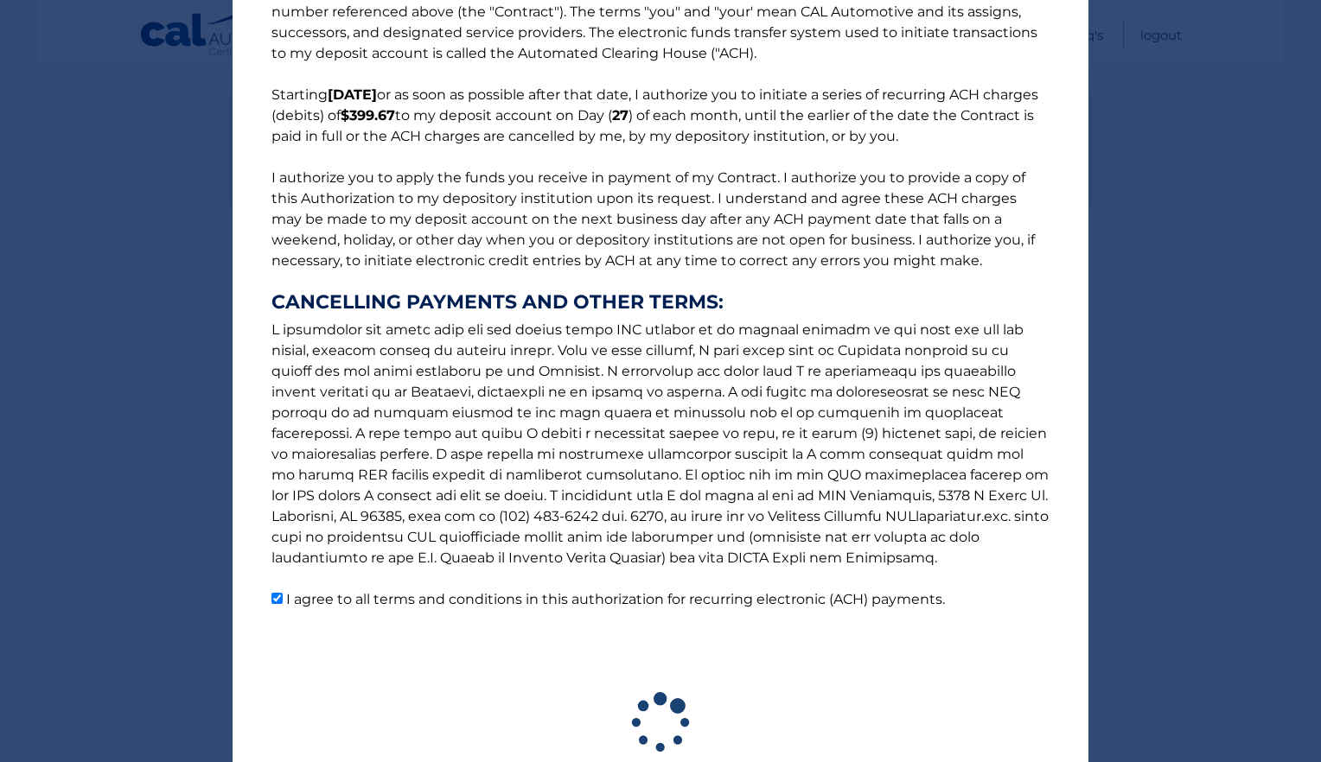
scroll to position [182, 0]
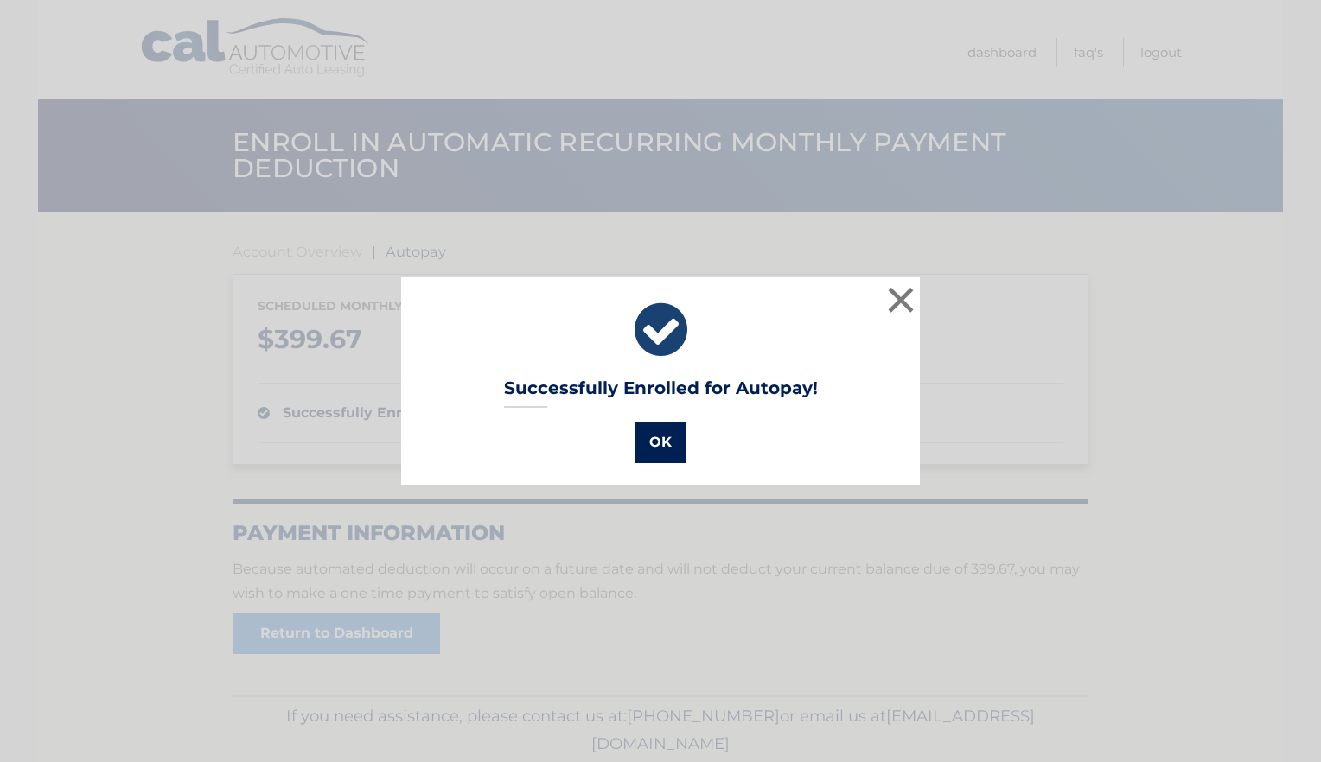
click at [647, 433] on button "OK" at bounding box center [660, 442] width 50 height 41
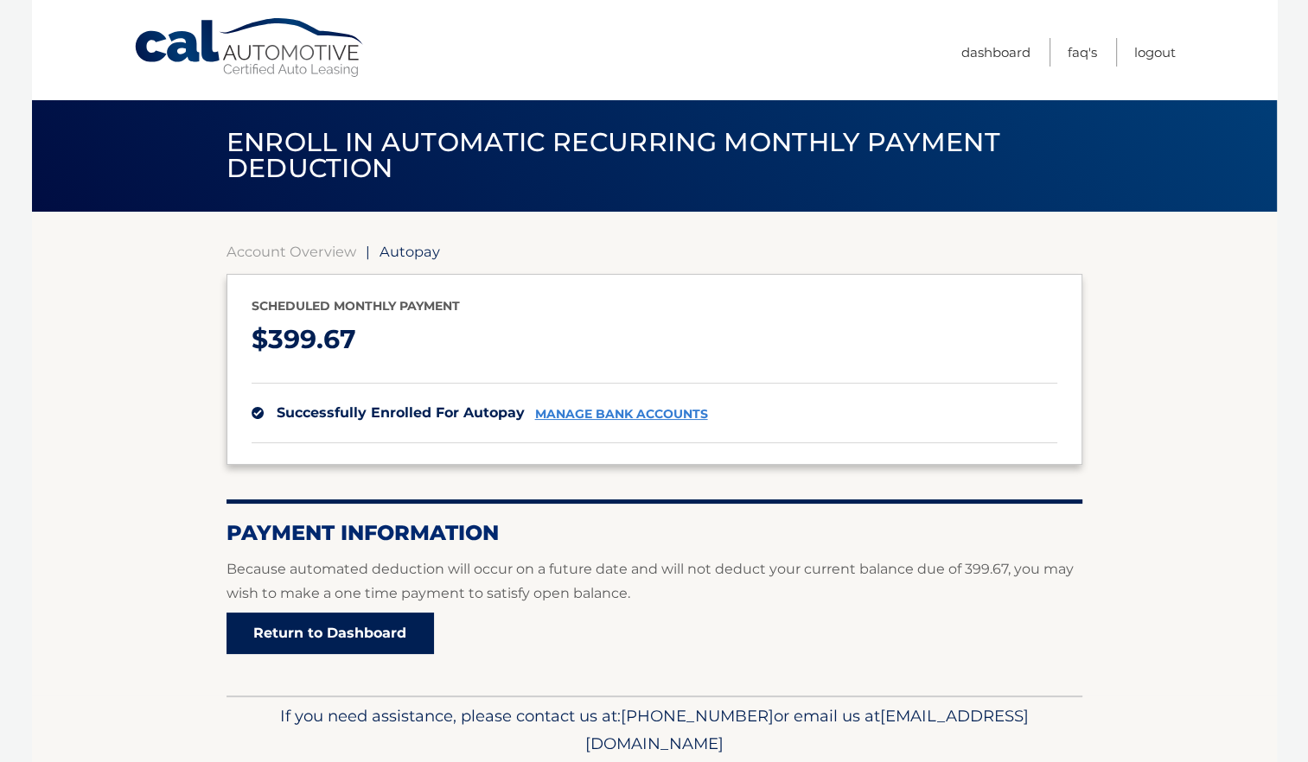
click at [342, 634] on link "Return to Dashboard" at bounding box center [329, 633] width 207 height 41
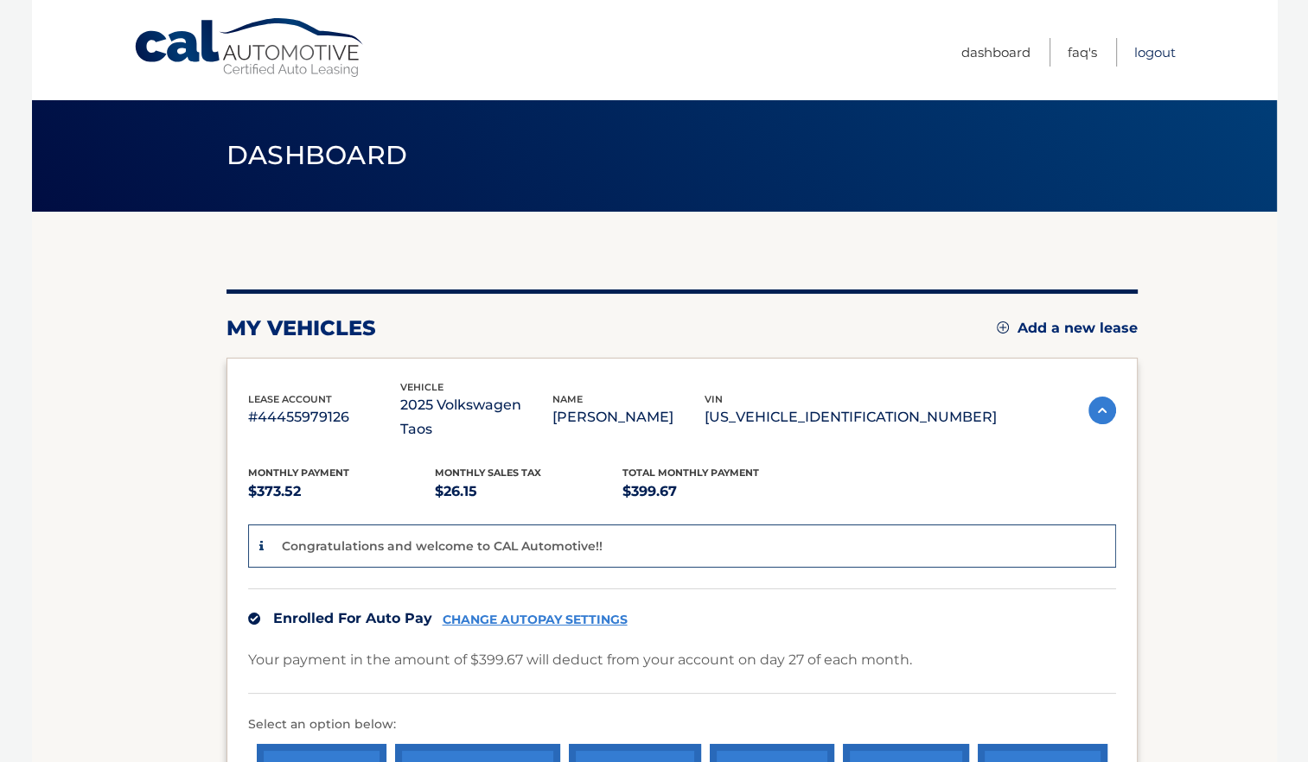
click at [1163, 50] on link "Logout" at bounding box center [1154, 52] width 41 height 29
